Goal: Transaction & Acquisition: Purchase product/service

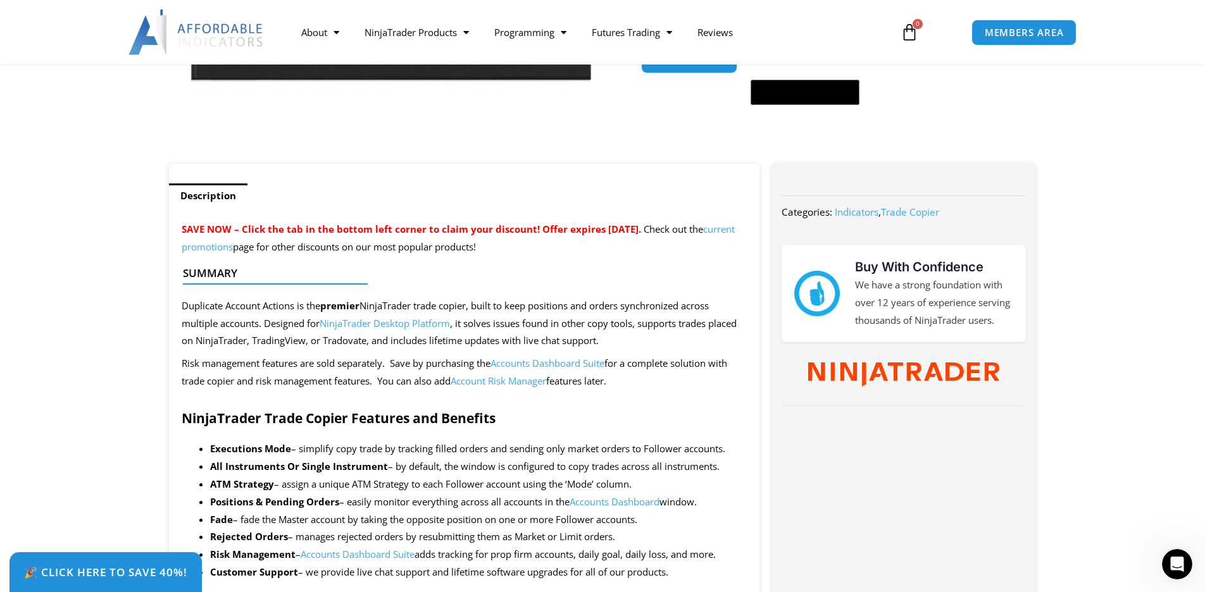
scroll to position [425, 0]
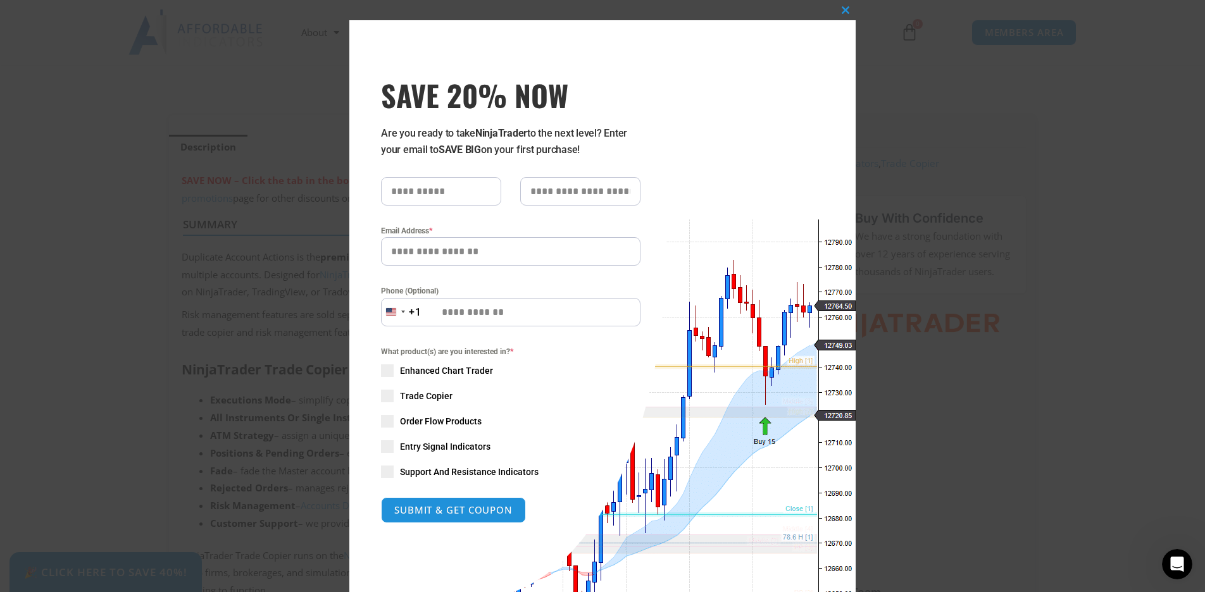
click at [386, 396] on span "SAVE 20% NOW popup" at bounding box center [387, 396] width 13 height 13
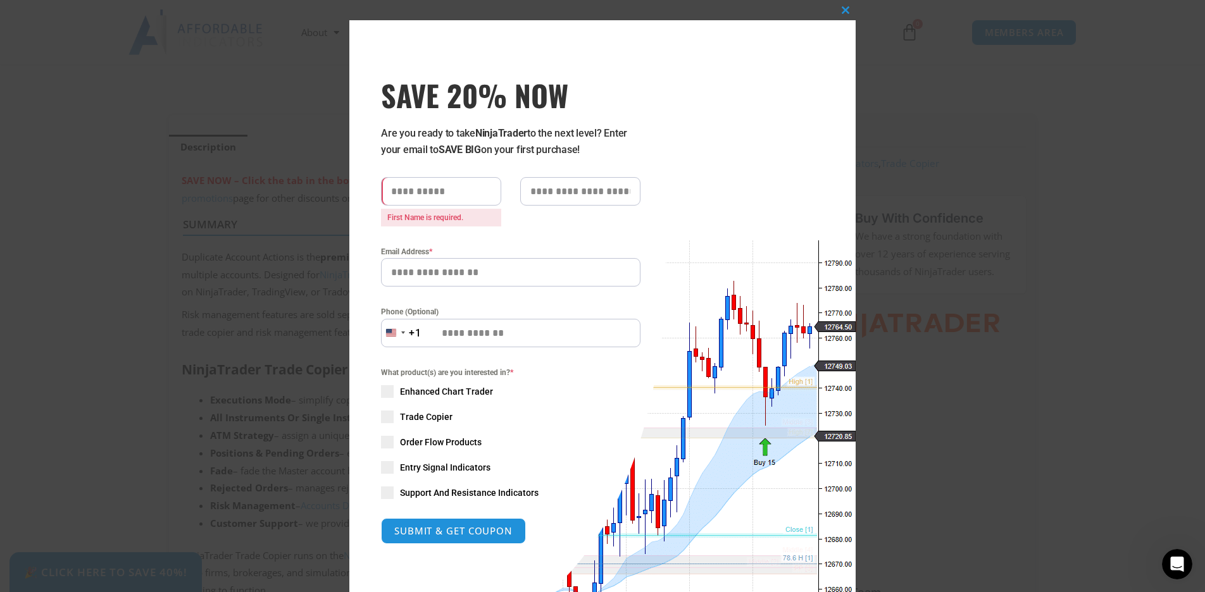
click at [463, 177] on div "Are you ready to take NinjaTrader to the next level? Enter your email to SAVE B…" at bounding box center [511, 334] width 260 height 419
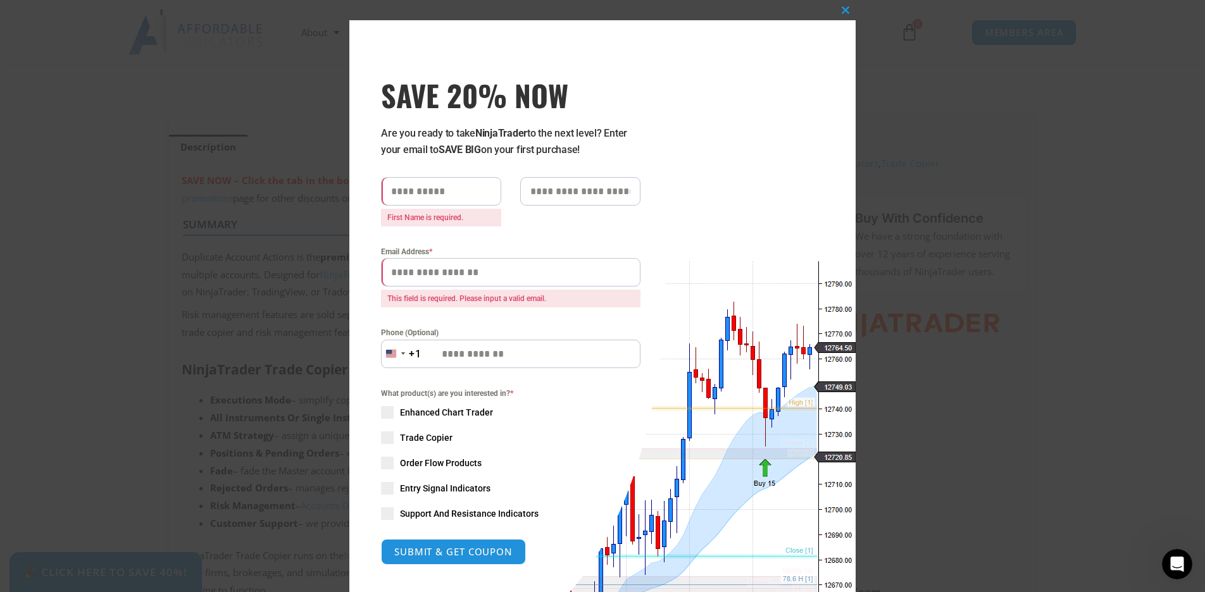
click at [472, 191] on input "SAVE 20% NOW popup" at bounding box center [441, 191] width 120 height 28
type input "*"
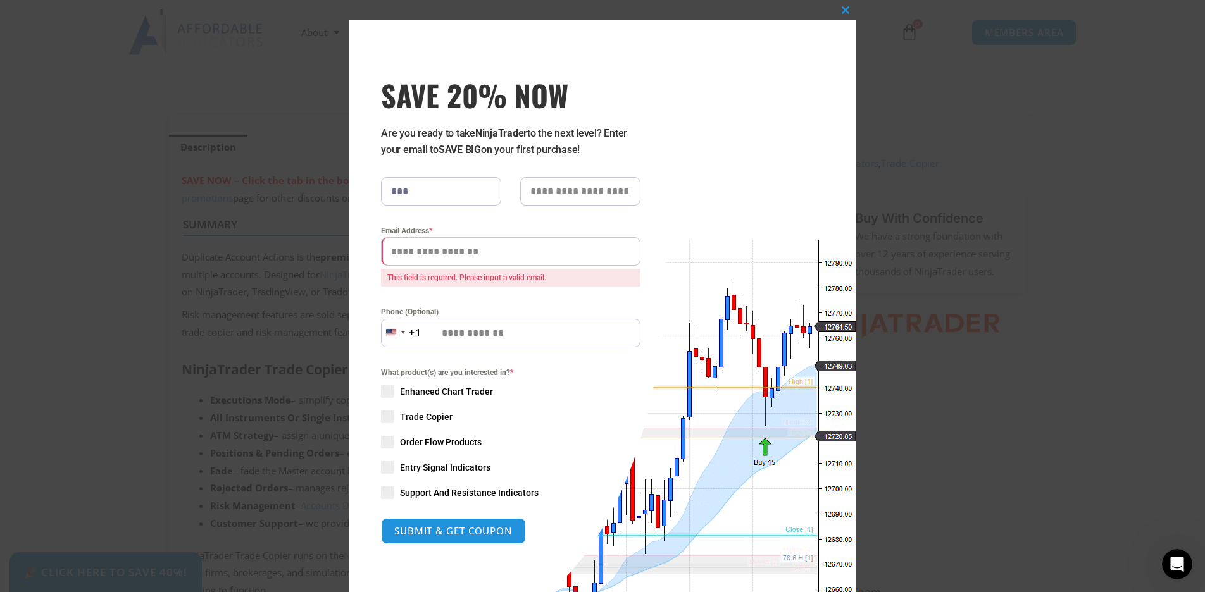
type input "***"
type input "*"
click at [501, 249] on input "Email Address *" at bounding box center [511, 251] width 260 height 28
type input "**********"
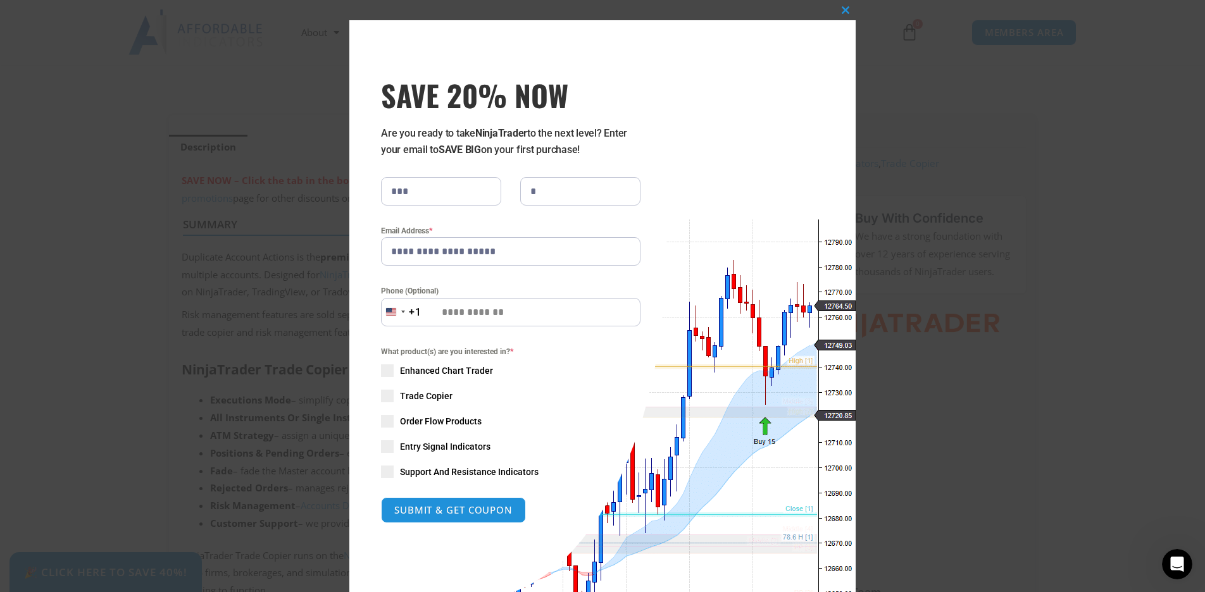
drag, startPoint x: 439, startPoint y: 29, endPoint x: 439, endPoint y: 532, distance: 502.6
click at [439, 532] on div "**********" at bounding box center [511, 309] width 260 height 465
click at [441, 515] on button "SUBMIT & GET COUPON" at bounding box center [453, 510] width 153 height 27
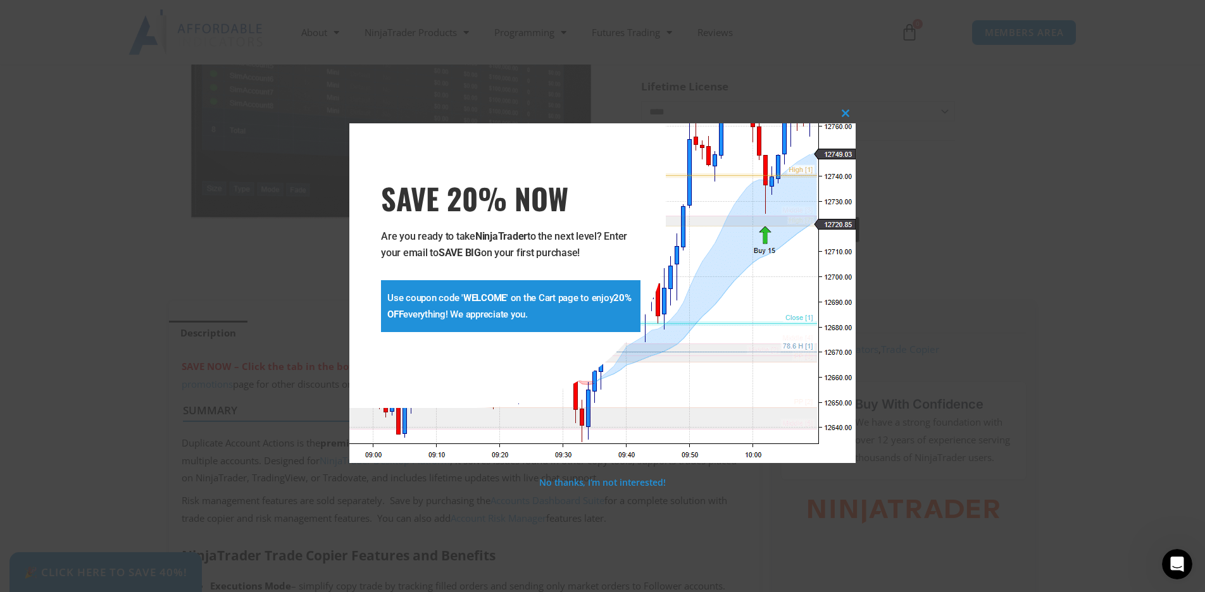
scroll to position [234, 0]
click at [848, 113] on span "SAVE 20% NOW popup" at bounding box center [846, 114] width 20 height 8
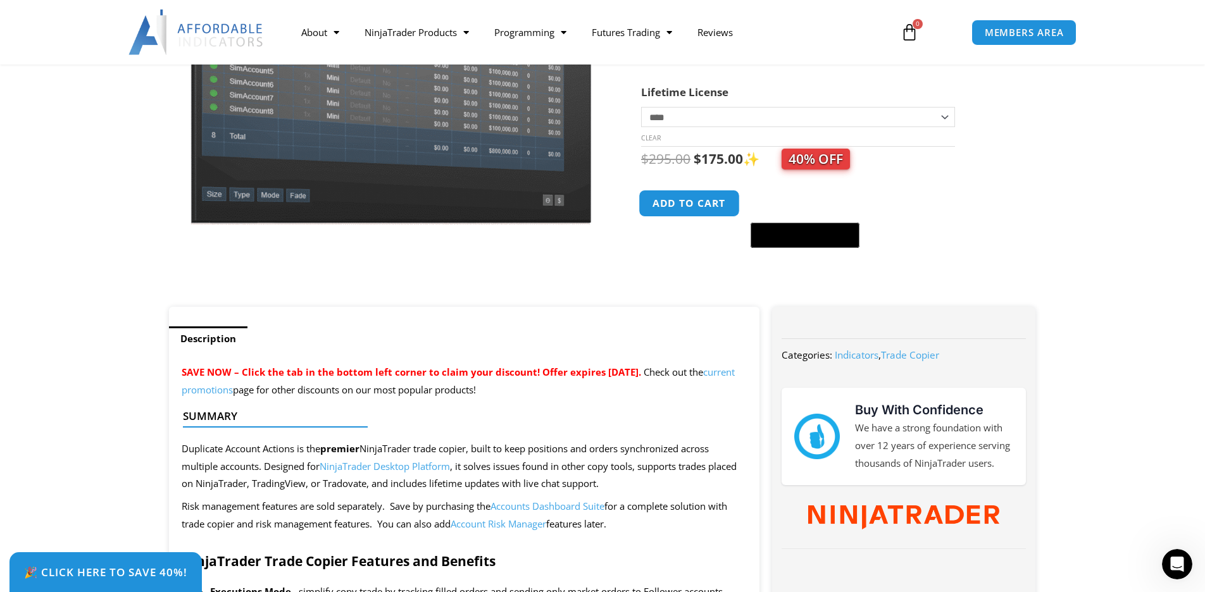
click at [712, 202] on button "Add to cart" at bounding box center [689, 203] width 101 height 27
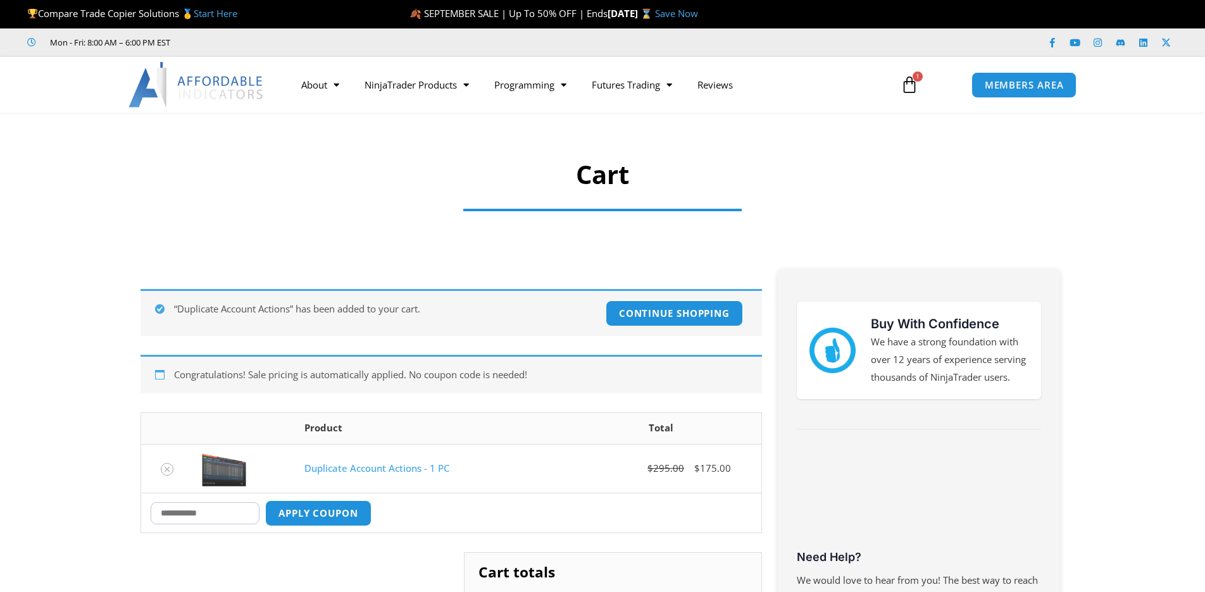
click at [198, 512] on input "Coupon:" at bounding box center [205, 514] width 109 height 22
type input "*******"
click at [322, 518] on button "Apply coupon" at bounding box center [318, 513] width 111 height 27
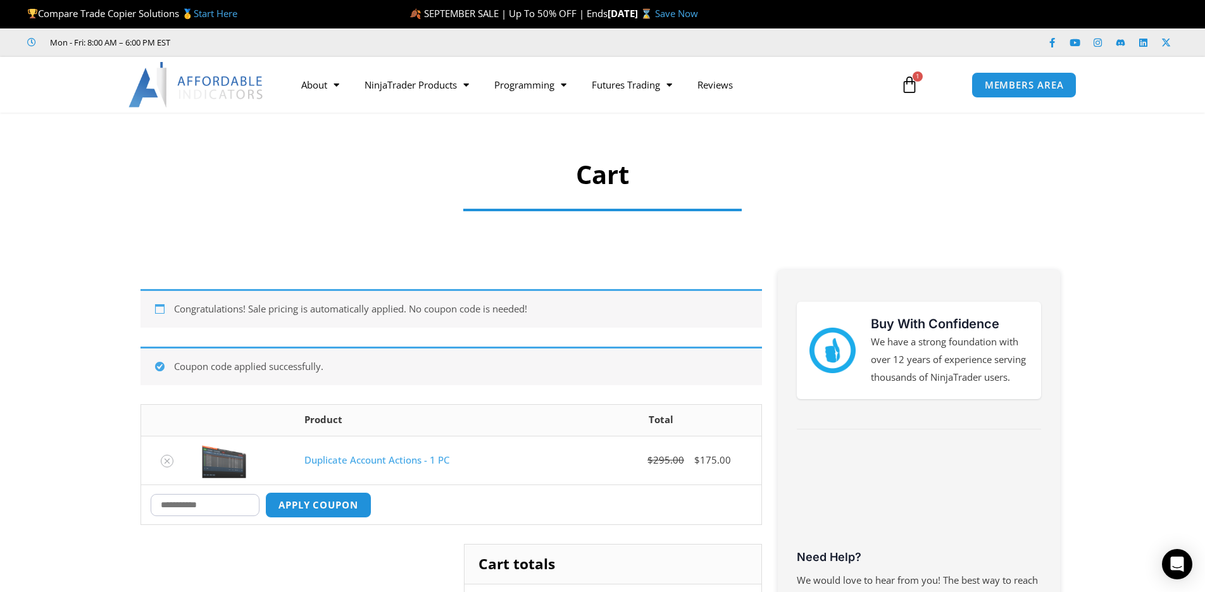
click at [911, 80] on icon at bounding box center [910, 85] width 18 height 18
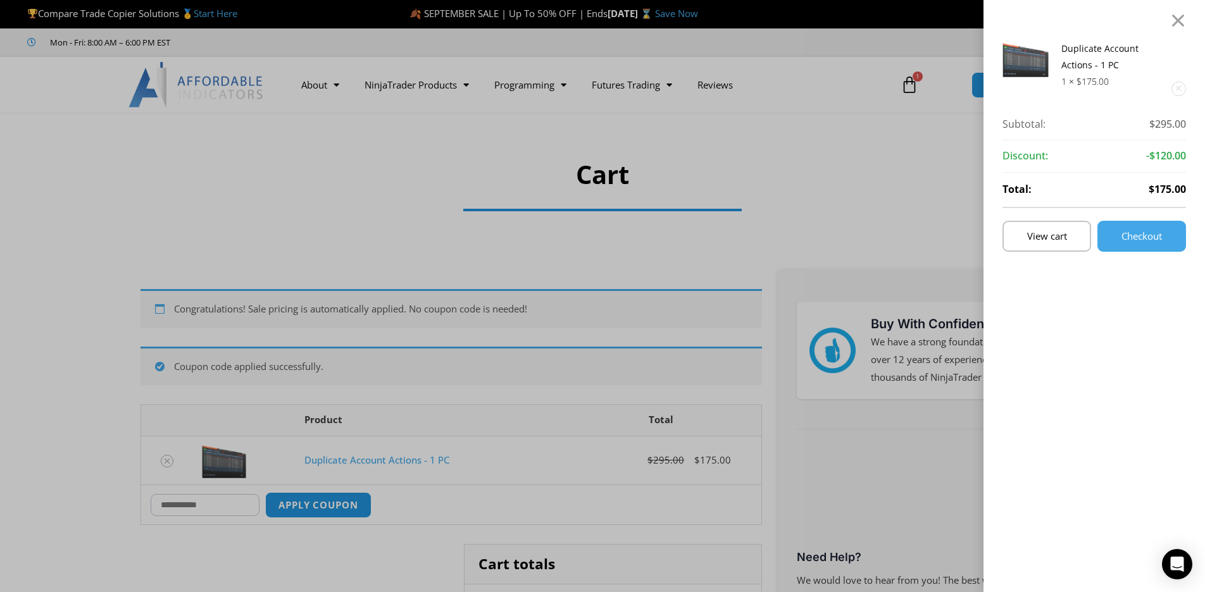
click at [829, 140] on div "Duplicate Account Actions - 1 PC 1 × $ 175.00 Subtotal: $ 295.00 Subtotal: $295…" at bounding box center [602, 296] width 1205 height 592
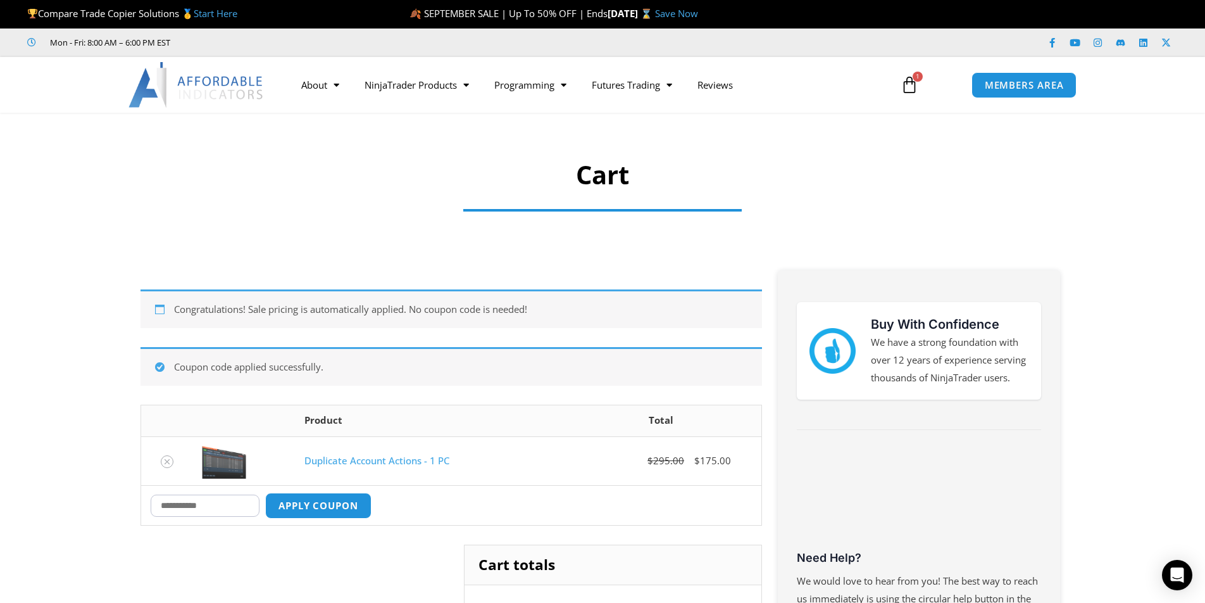
click at [408, 459] on link "Duplicate Account Actions - 1 PC" at bounding box center [376, 460] width 145 height 13
